Goal: Transaction & Acquisition: Purchase product/service

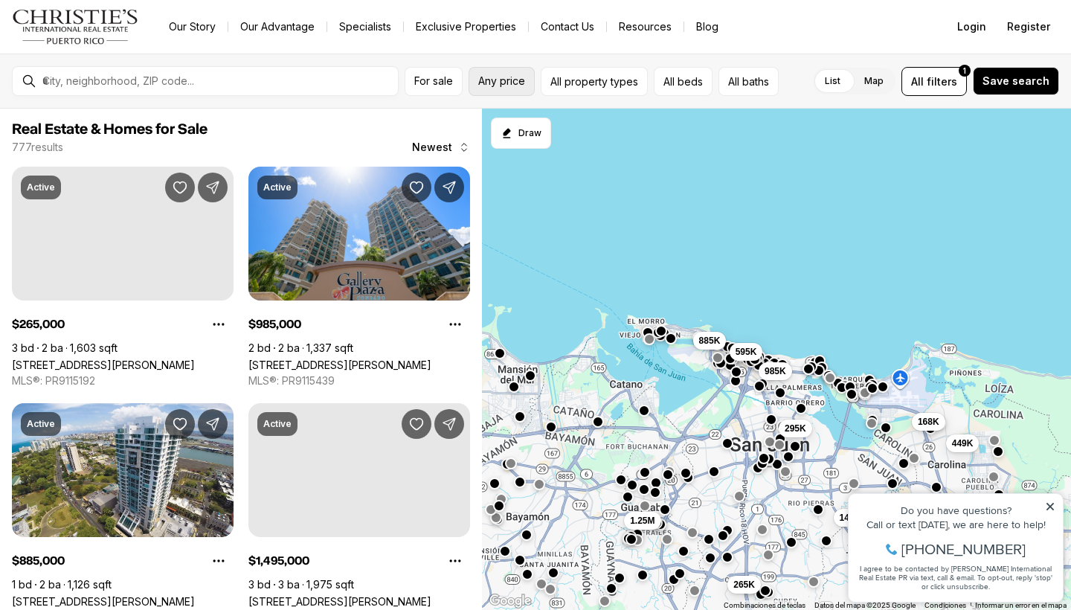
click at [504, 90] on button "Any price" at bounding box center [502, 81] width 66 height 29
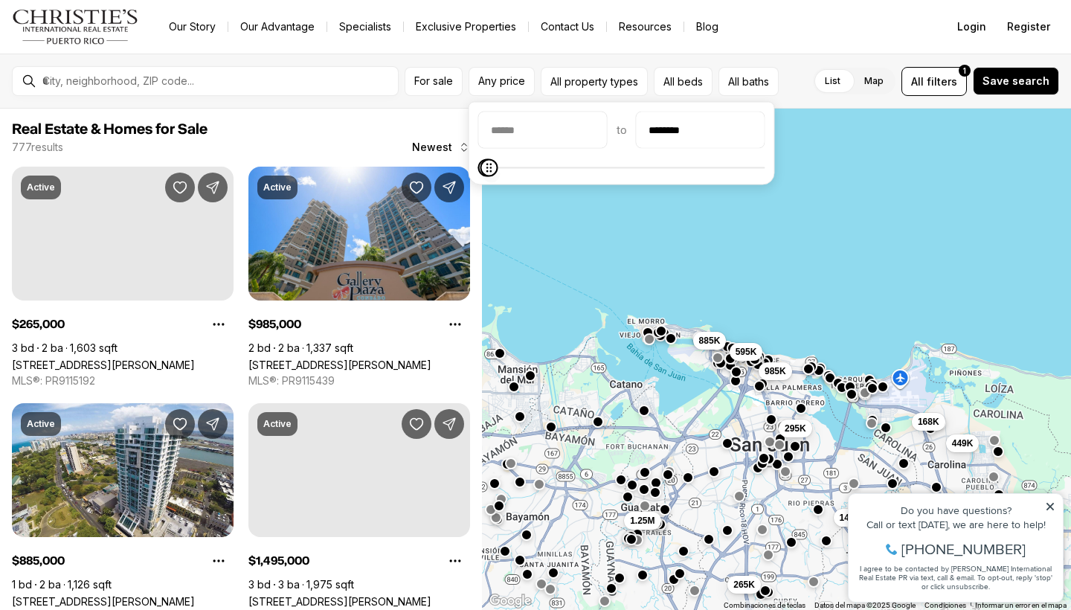
type input "********"
click at [481, 191] on body "Go to: Homepage Our Story Our Advantage Specialists Exclusive Properties Contac…" at bounding box center [535, 305] width 1071 height 610
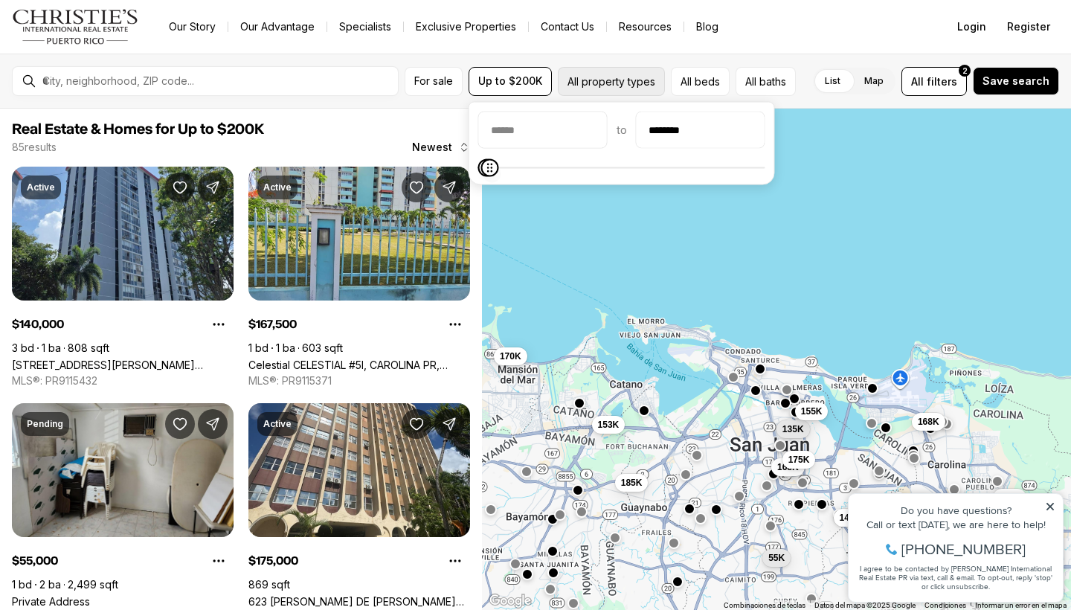
click at [612, 86] on button "All property types" at bounding box center [611, 81] width 107 height 29
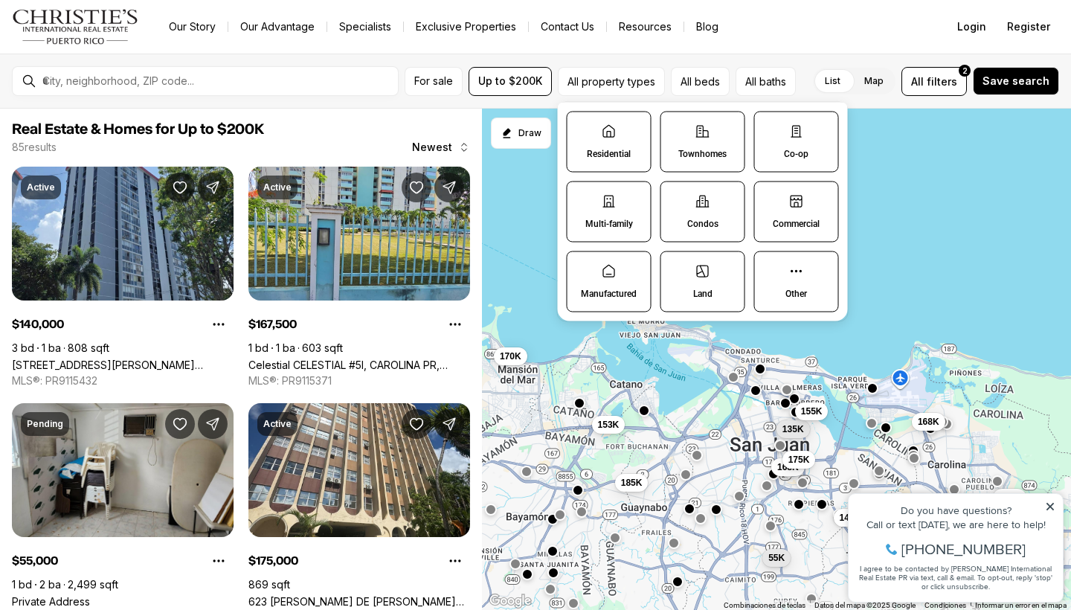
click at [602, 297] on p "Manufactured" at bounding box center [609, 294] width 56 height 12
click at [582, 267] on button "Manufactured" at bounding box center [574, 259] width 15 height 15
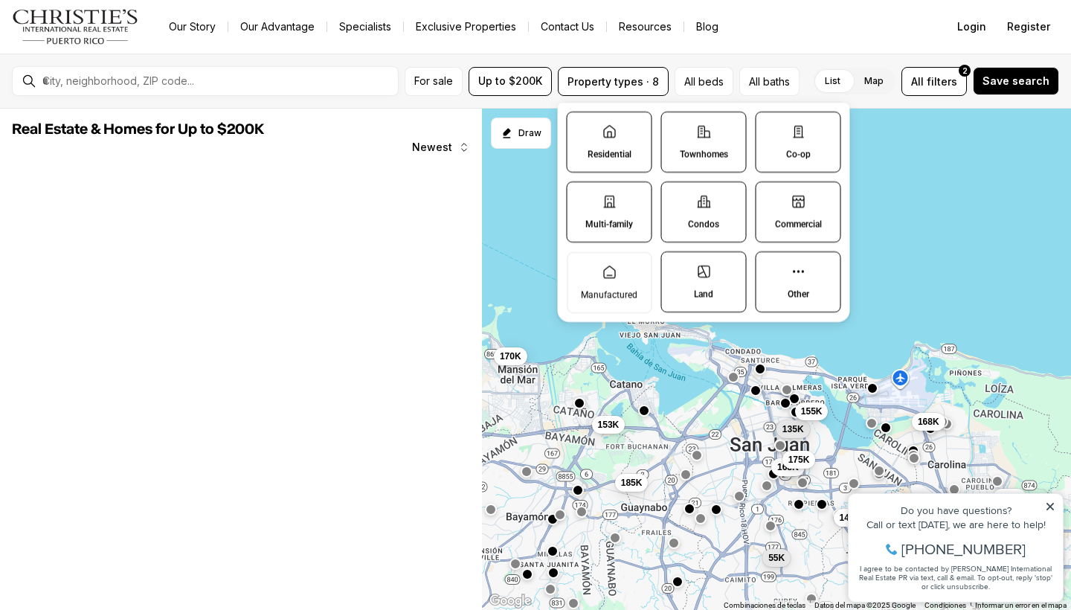
click at [716, 286] on label "Land" at bounding box center [704, 281] width 86 height 61
click at [677, 267] on button "Land" at bounding box center [669, 259] width 15 height 15
click at [773, 287] on label "Other" at bounding box center [799, 281] width 86 height 61
click at [771, 267] on button "Other" at bounding box center [763, 259] width 15 height 15
click at [776, 231] on label "Commercial" at bounding box center [799, 211] width 86 height 61
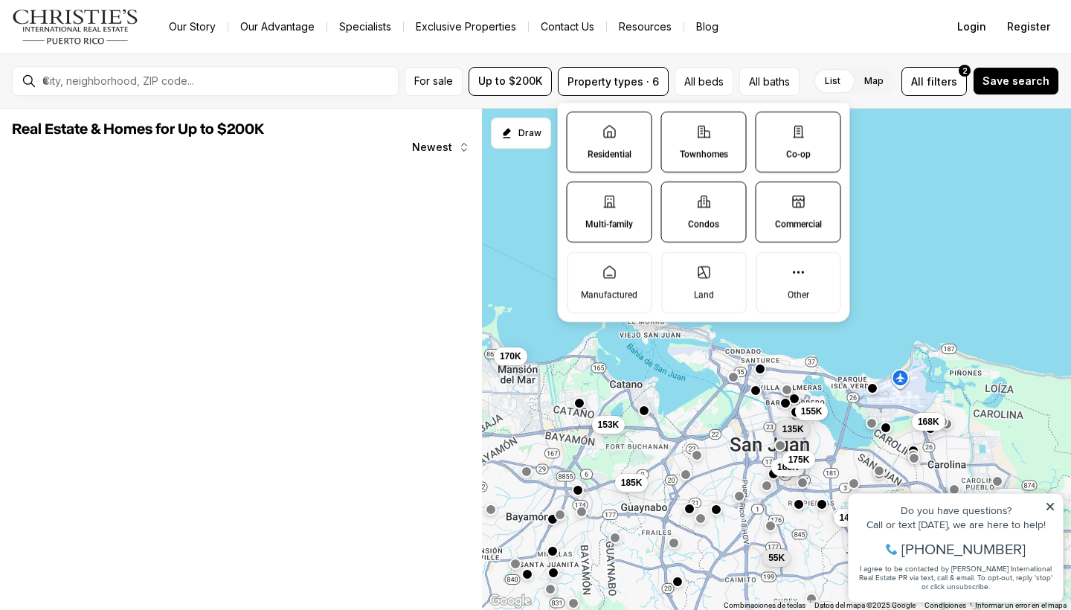
click at [771, 197] on button "Commercial" at bounding box center [763, 189] width 15 height 15
click at [718, 230] on p "Condos" at bounding box center [703, 224] width 31 height 12
click at [677, 197] on button "Condos" at bounding box center [669, 189] width 15 height 15
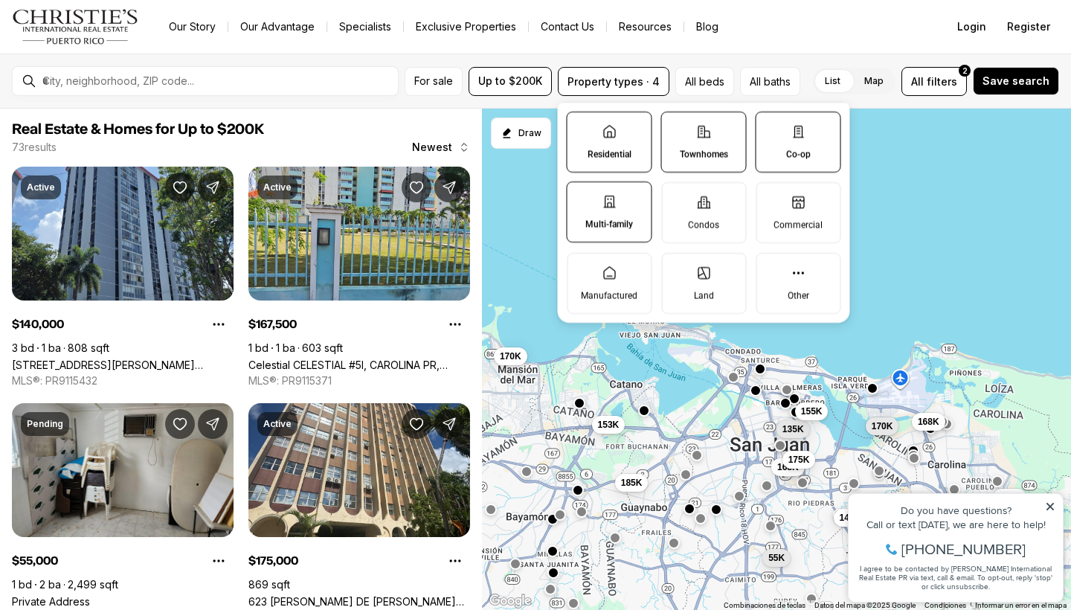
click at [718, 161] on label "Townhomes" at bounding box center [704, 142] width 86 height 61
click at [677, 127] on button "Townhomes" at bounding box center [669, 119] width 15 height 15
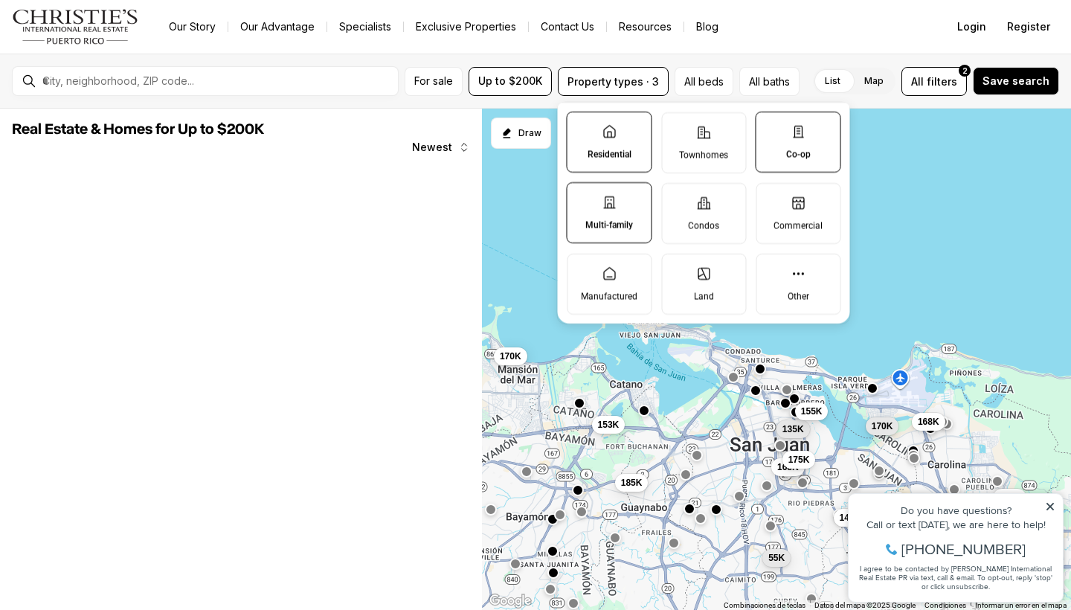
click at [784, 159] on label "Co-op" at bounding box center [799, 142] width 86 height 61
click at [771, 127] on button "Co-op" at bounding box center [763, 119] width 15 height 15
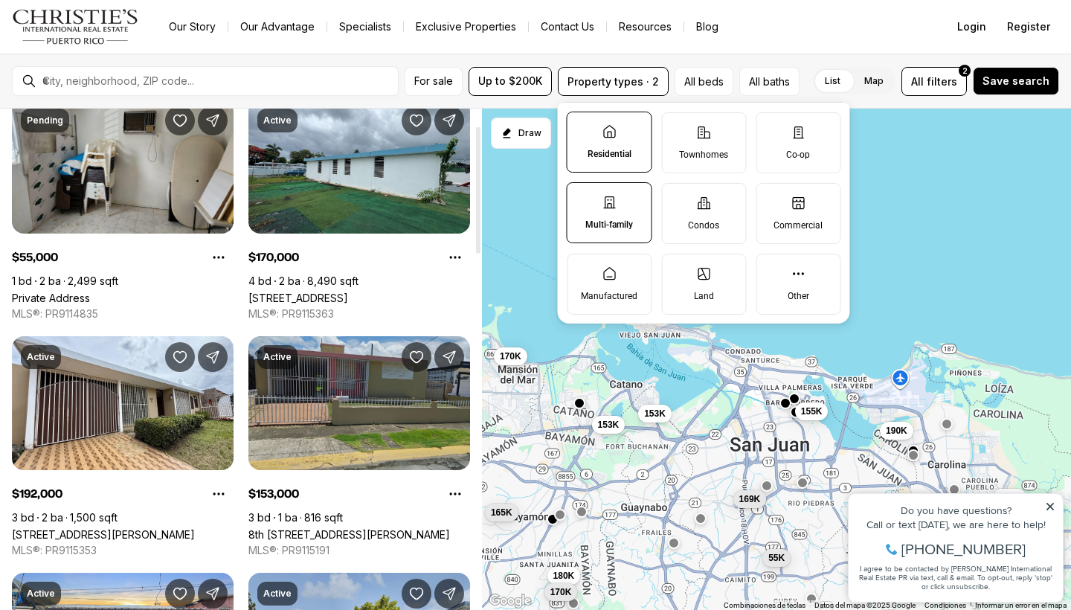
scroll to position [68, 0]
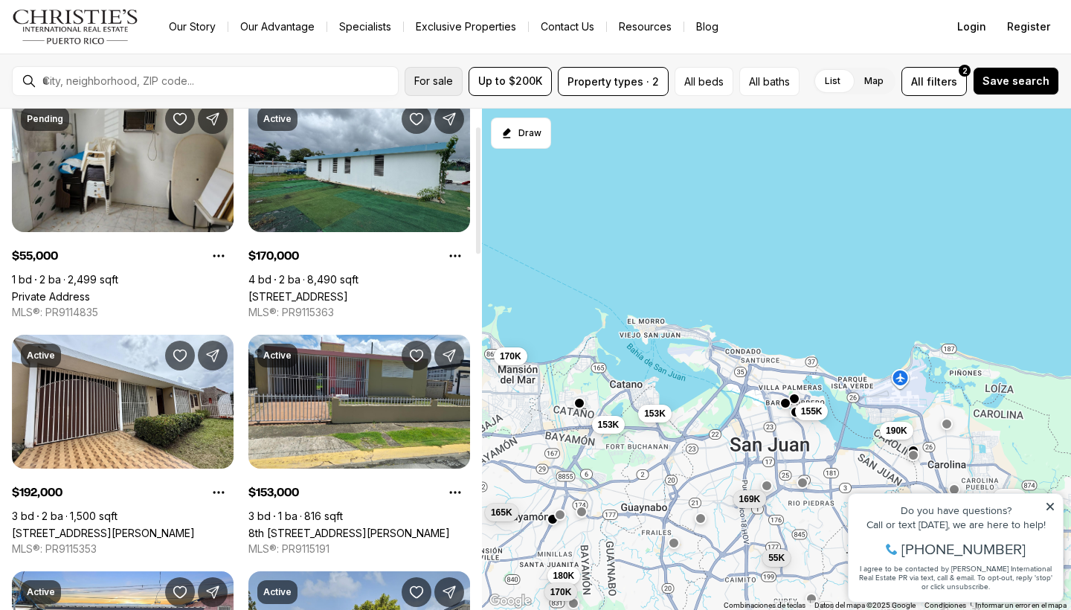
click at [415, 80] on span "For sale" at bounding box center [433, 81] width 39 height 12
click at [329, 62] on div "For sale Up to $200K Property types · 2 All beds All baths List Map List Map Al…" at bounding box center [535, 81] width 1071 height 55
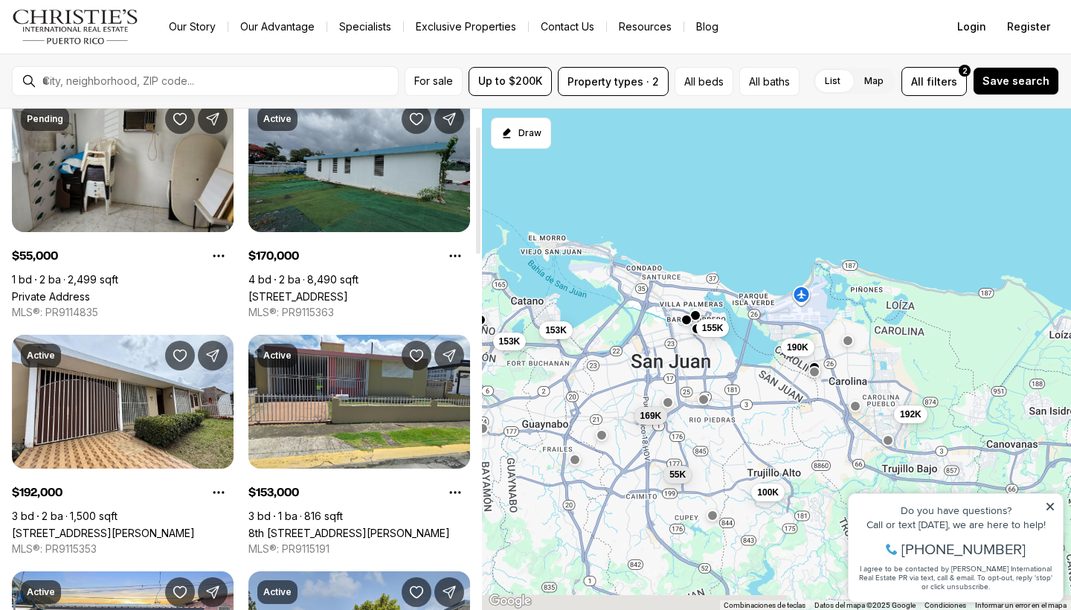
drag, startPoint x: 546, startPoint y: 360, endPoint x: 445, endPoint y: 277, distance: 130.5
click at [445, 277] on div "Real Estate & Homes for Up to $200K 30 results Newest Pending $55,000 1 bd 2 ba…" at bounding box center [535, 359] width 1071 height 501
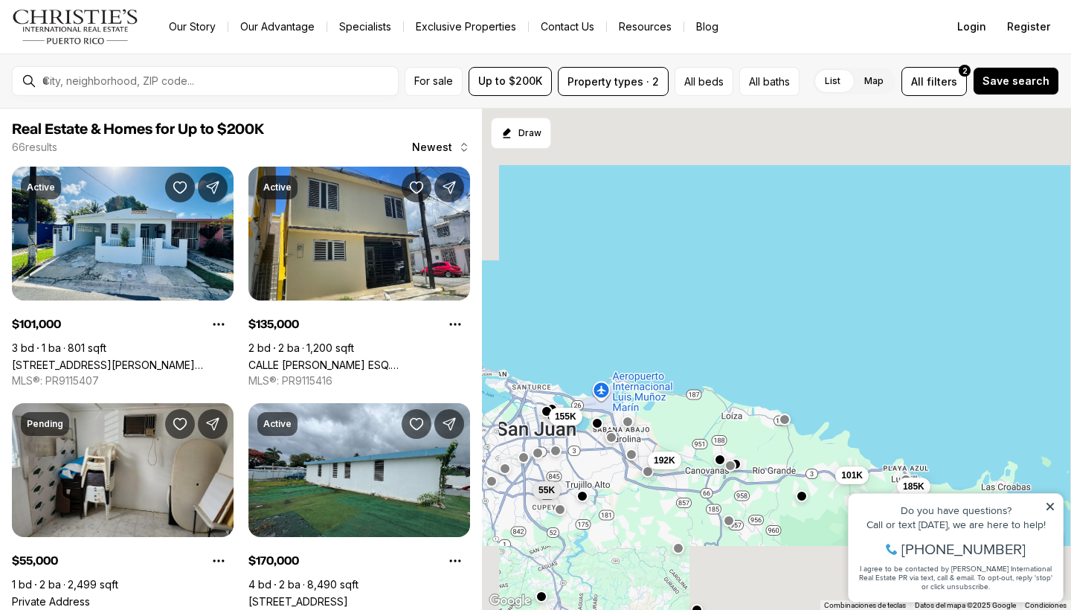
drag, startPoint x: 833, startPoint y: 346, endPoint x: 680, endPoint y: 427, distance: 173.3
click at [680, 427] on div "192K 55K 155K 153K 101K 185K 179K 135K 100K 190K 135K 170K" at bounding box center [776, 360] width 589 height 502
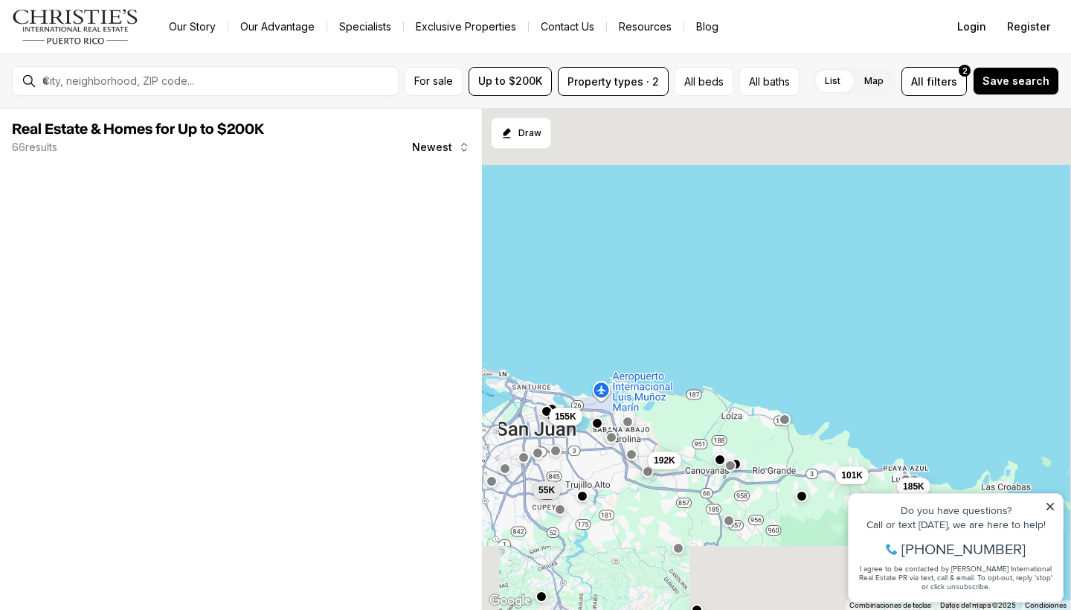
click at [1049, 507] on icon at bounding box center [1049, 506] width 7 height 7
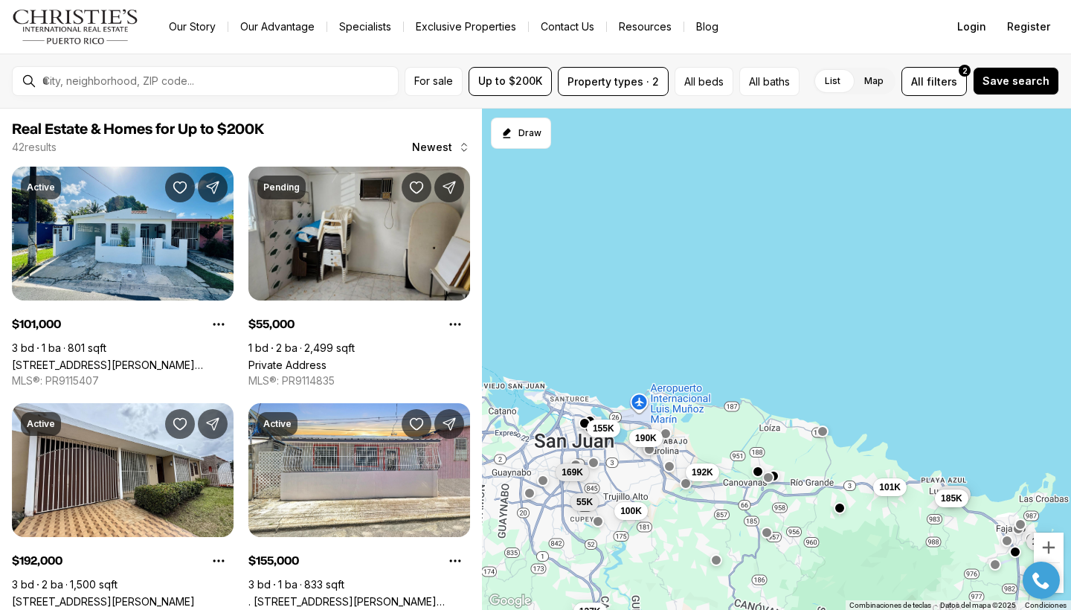
drag, startPoint x: 787, startPoint y: 445, endPoint x: 825, endPoint y: 457, distance: 39.8
click at [825, 457] on div "190K 192K 100K 55K 155K 169K 101K 200K 185K 137K 199K 125K" at bounding box center [776, 360] width 589 height 502
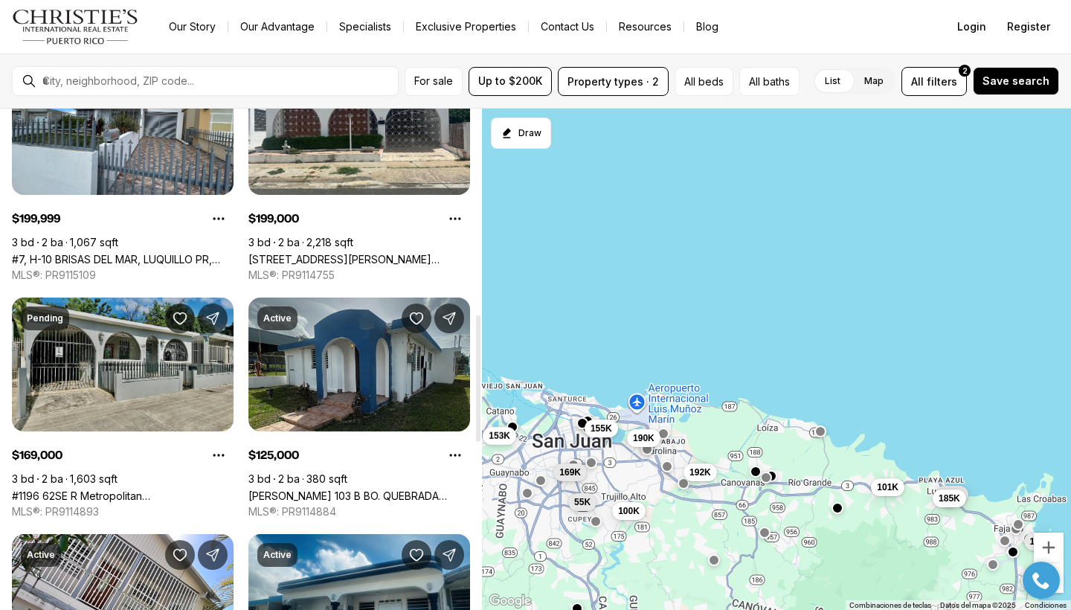
scroll to position [813, 0]
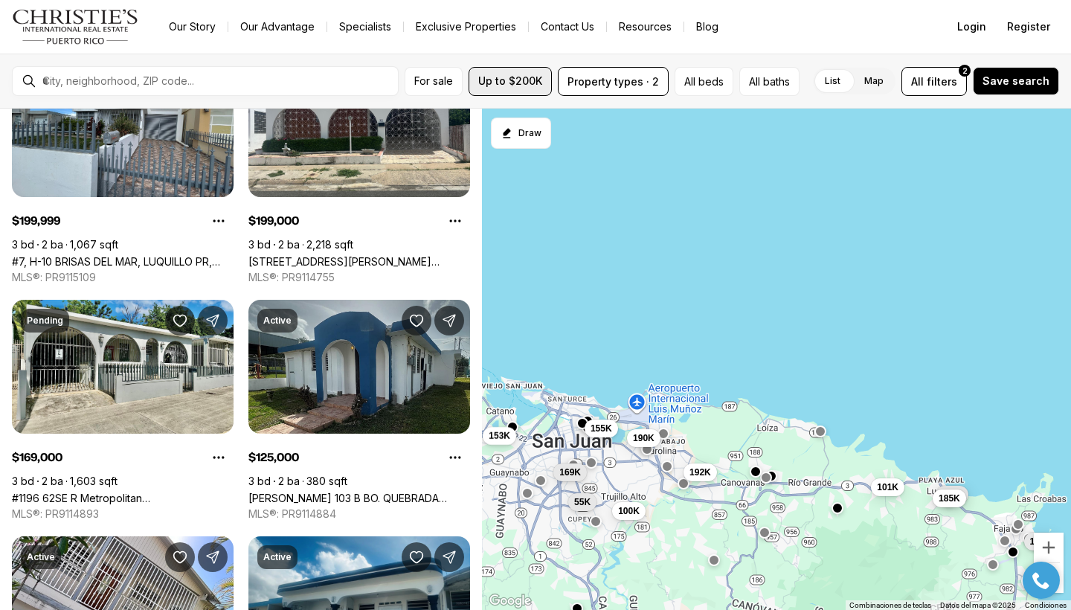
click at [523, 90] on button "Up to $200K" at bounding box center [510, 81] width 83 height 29
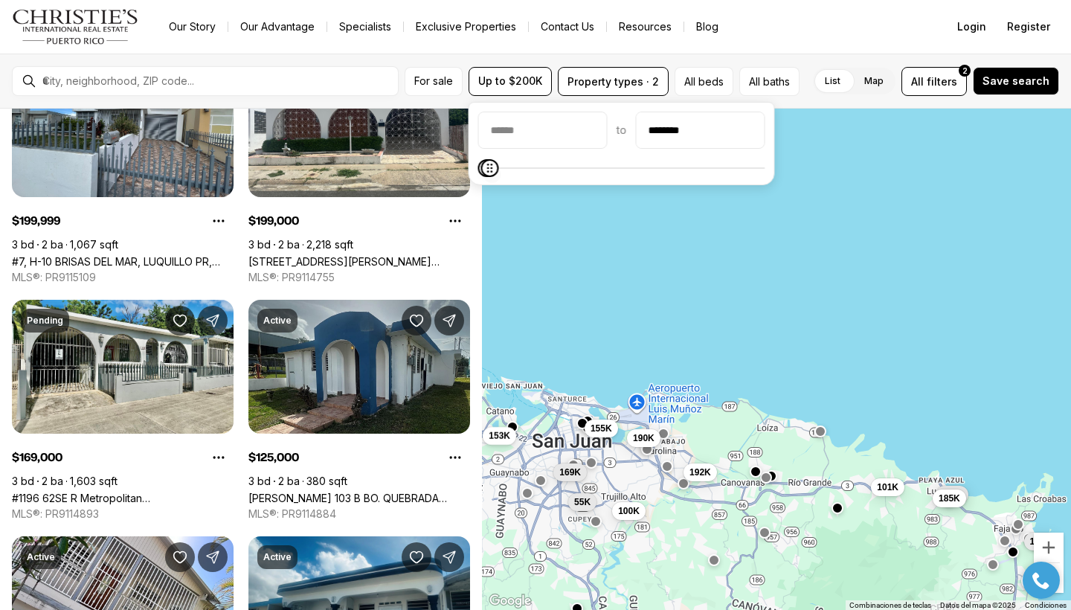
type input "********"
click at [480, 176] on span at bounding box center [489, 168] width 18 height 18
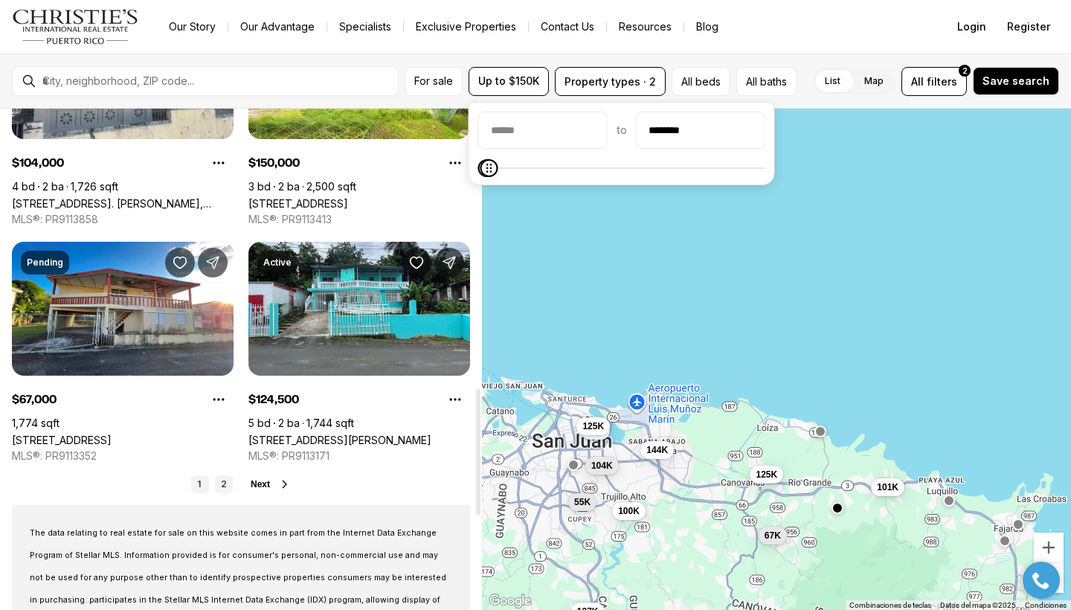
scroll to position [1110, 0]
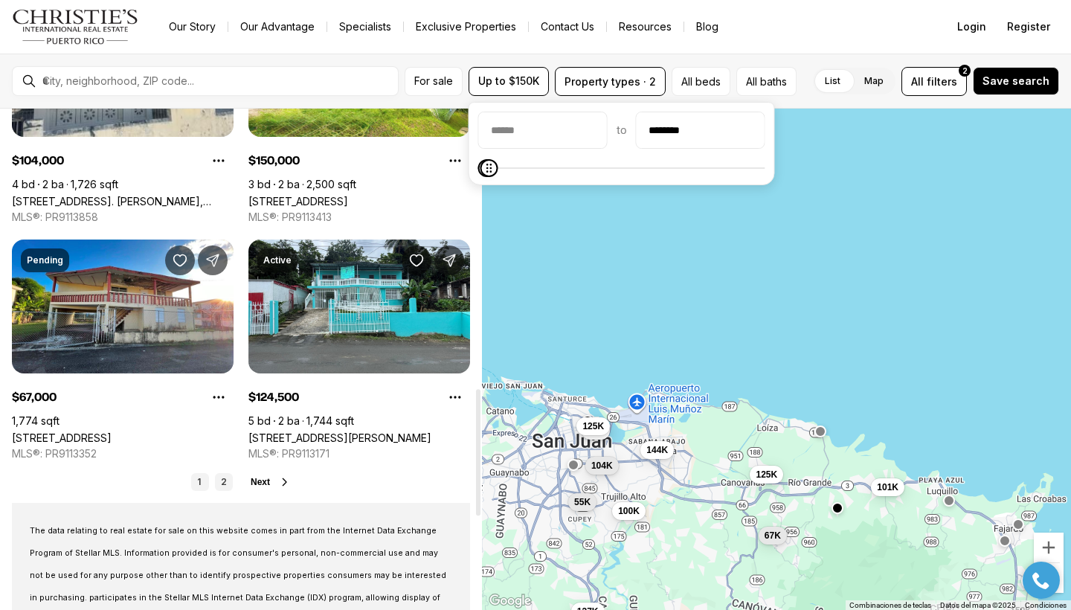
click at [227, 483] on link "2" at bounding box center [224, 482] width 18 height 18
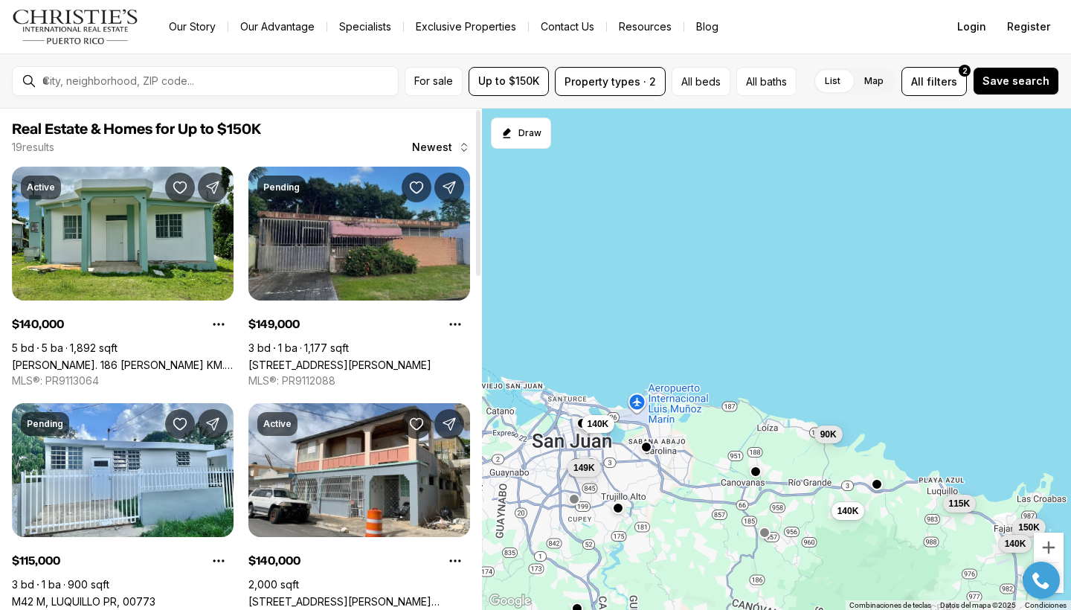
click at [336, 358] on link "[STREET_ADDRESS][PERSON_NAME]" at bounding box center [339, 364] width 183 height 13
